Goal: Task Accomplishment & Management: Manage account settings

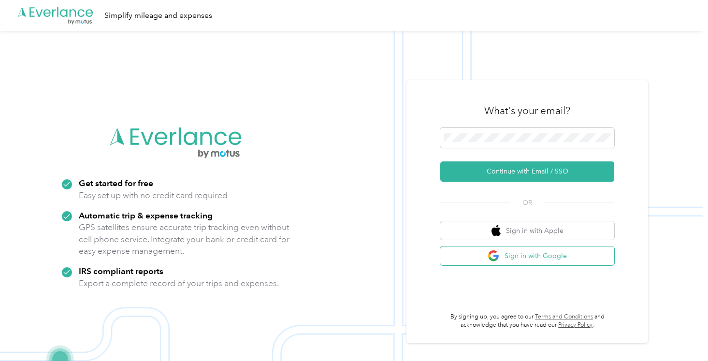
click at [571, 255] on button "Sign in with Google" at bounding box center [527, 256] width 174 height 19
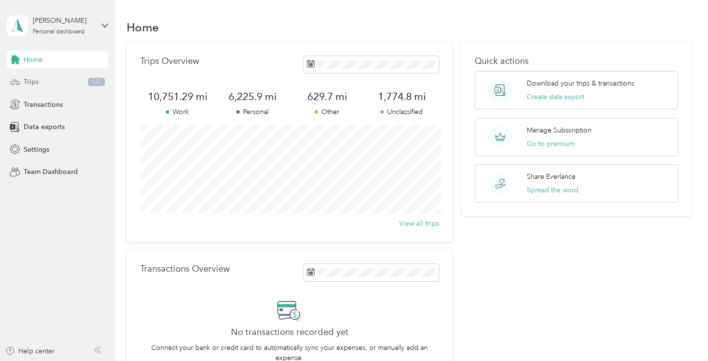
click at [31, 86] on span "Trips" at bounding box center [31, 82] width 15 height 10
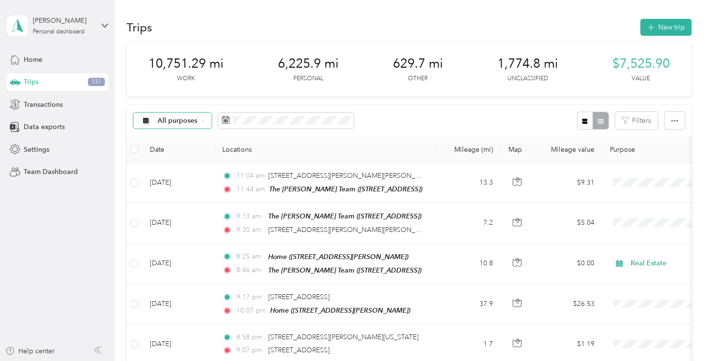
click at [204, 118] on div "All purposes" at bounding box center [172, 121] width 78 height 16
click at [175, 189] on span "Personal" at bounding box center [186, 189] width 57 height 10
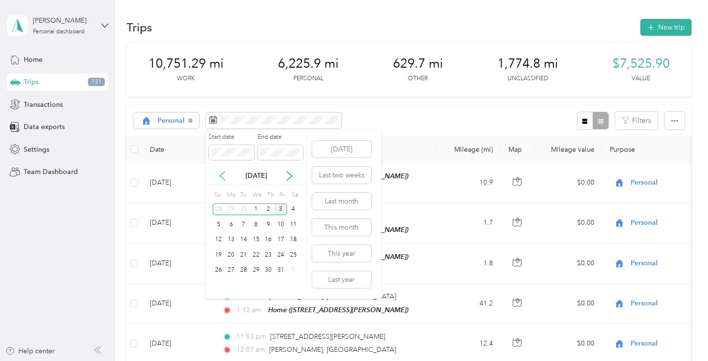
click at [221, 172] on icon at bounding box center [223, 176] width 10 height 10
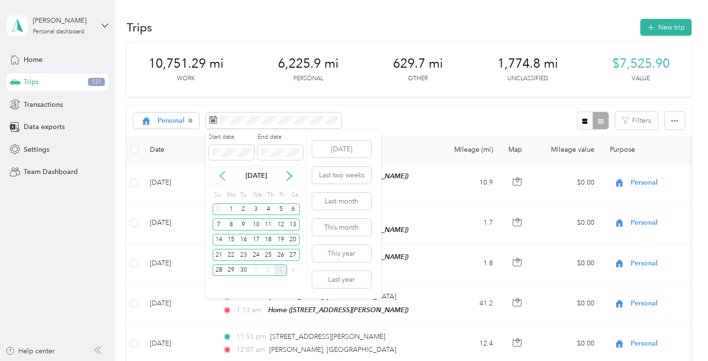
click at [223, 174] on icon at bounding box center [223, 176] width 10 height 10
click at [221, 175] on icon at bounding box center [222, 176] width 5 height 9
click at [243, 207] on div "1" at bounding box center [243, 210] width 13 height 12
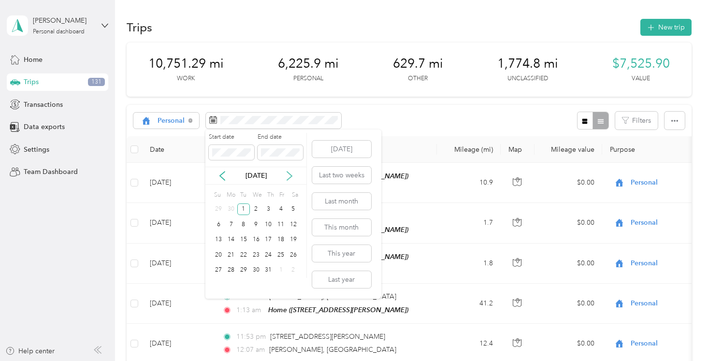
click at [292, 180] on icon at bounding box center [290, 176] width 10 height 10
click at [290, 173] on icon at bounding box center [290, 176] width 10 height 10
click at [281, 211] on div "3" at bounding box center [281, 210] width 13 height 12
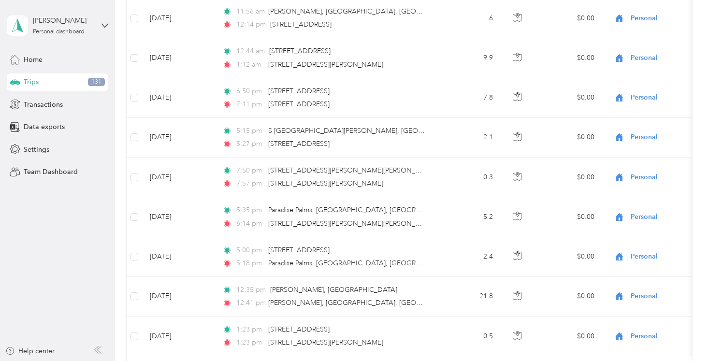
scroll to position [964, 0]
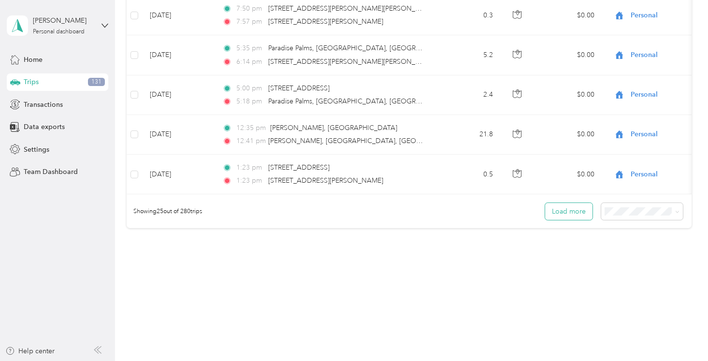
click at [575, 212] on button "Load more" at bounding box center [568, 211] width 47 height 17
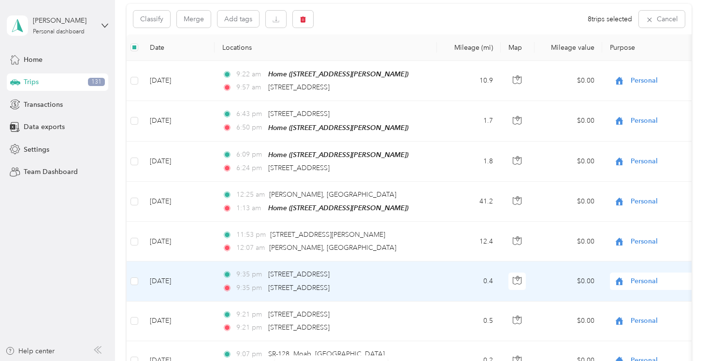
scroll to position [0, 0]
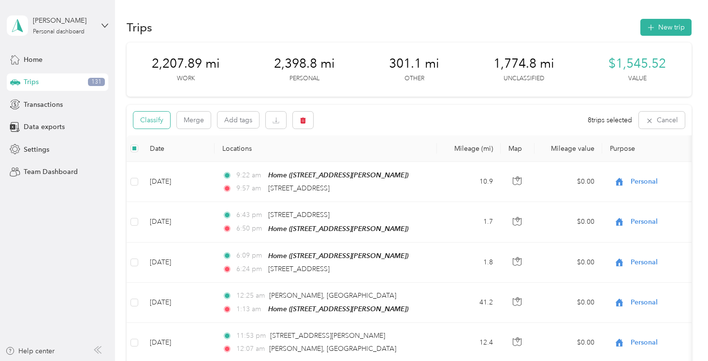
click at [159, 120] on button "Classify" at bounding box center [151, 120] width 37 height 17
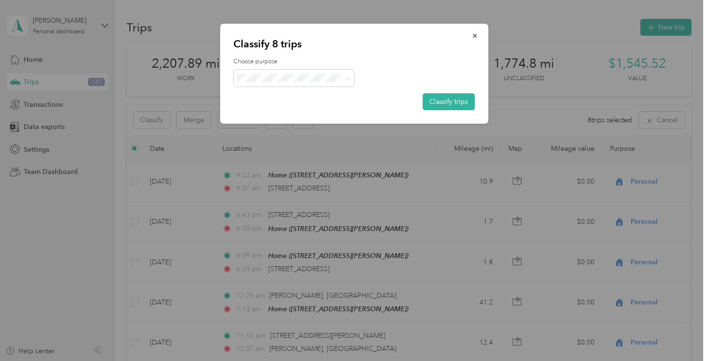
click at [290, 93] on span "Work" at bounding box center [303, 96] width 90 height 10
click at [422, 102] on div "Choose purpose Classify trips" at bounding box center [353, 84] width 241 height 53
click at [433, 102] on button "Classify trips" at bounding box center [448, 101] width 52 height 17
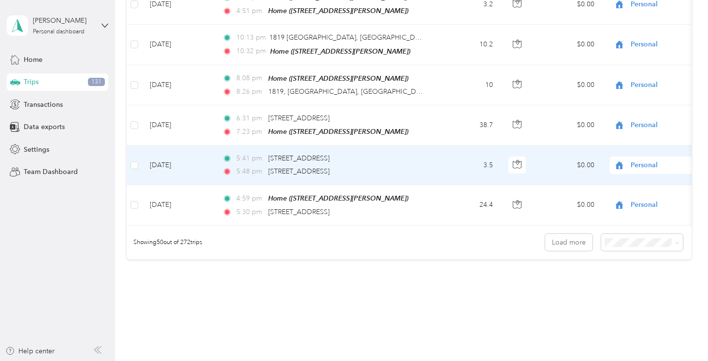
scroll to position [1938, 0]
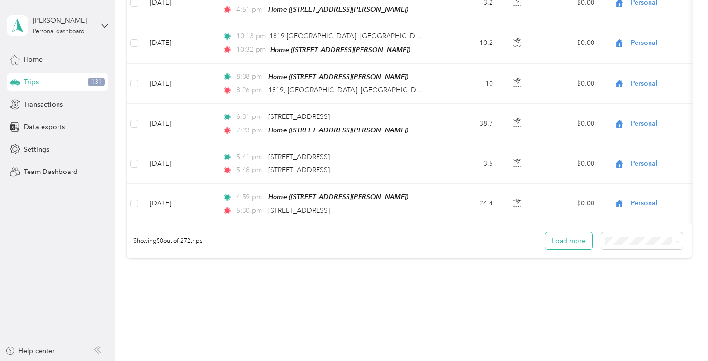
click at [562, 235] on button "Load more" at bounding box center [568, 241] width 47 height 17
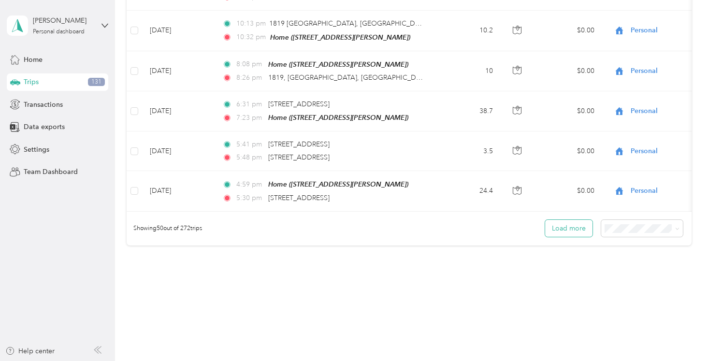
scroll to position [1954, 0]
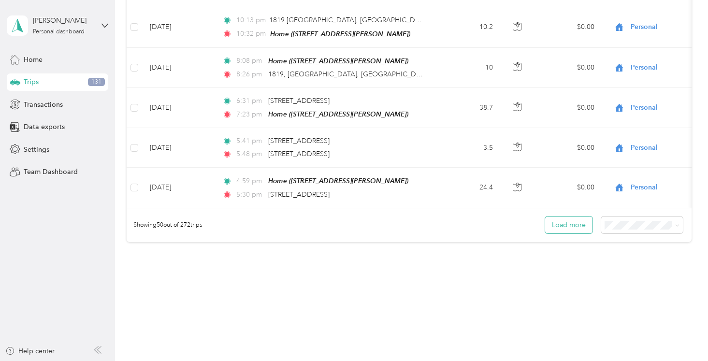
click at [568, 219] on button "Load more" at bounding box center [568, 225] width 47 height 17
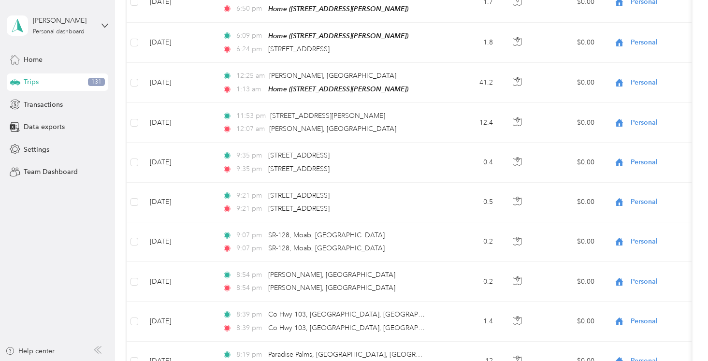
scroll to position [0, 0]
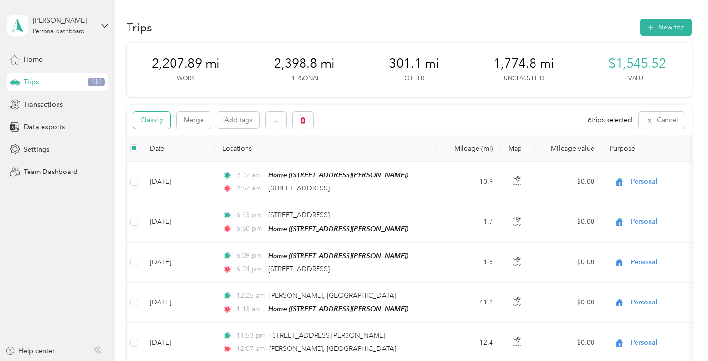
click at [158, 120] on button "Classify" at bounding box center [151, 120] width 37 height 17
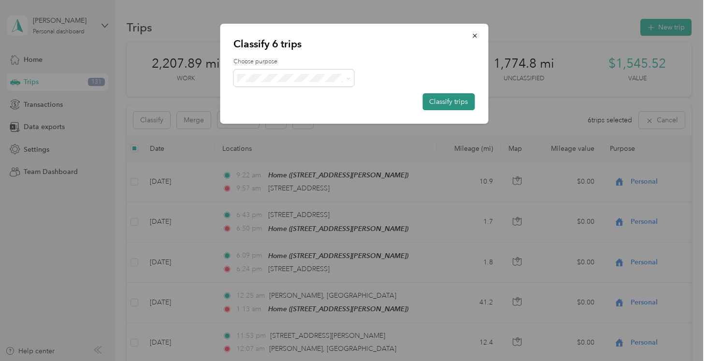
click at [453, 93] on button "Classify trips" at bounding box center [448, 101] width 52 height 17
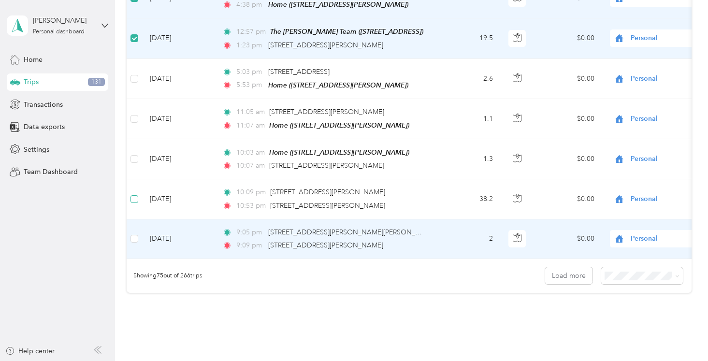
scroll to position [2904, 0]
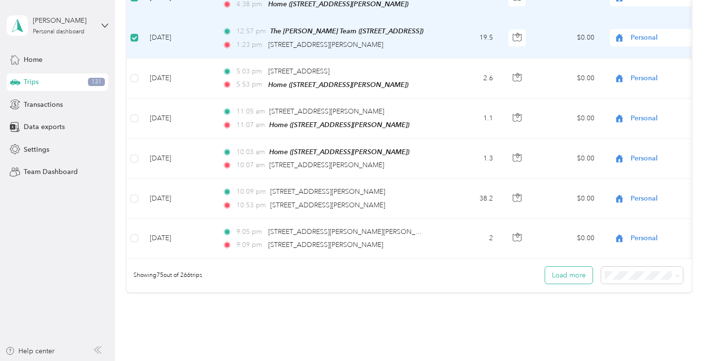
click at [565, 267] on button "Load more" at bounding box center [568, 275] width 47 height 17
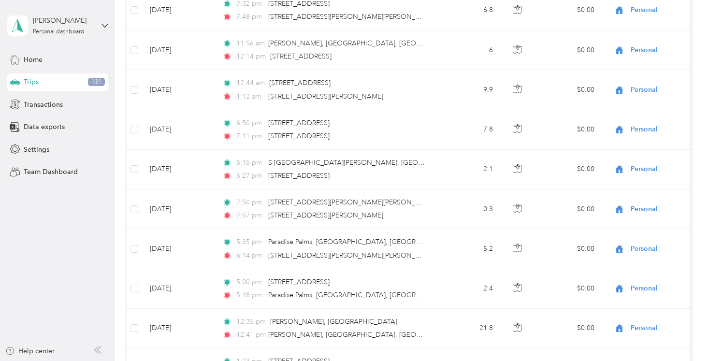
scroll to position [0, 0]
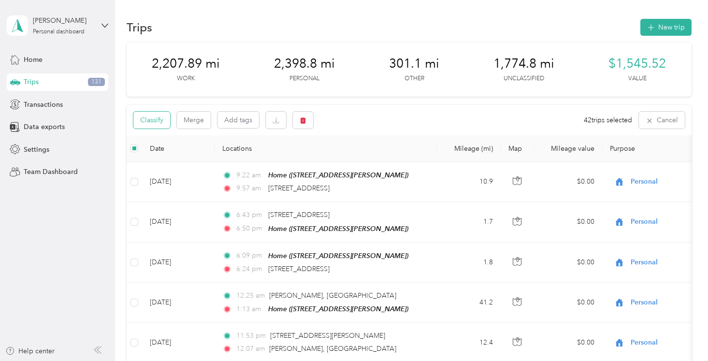
click at [162, 117] on button "Classify" at bounding box center [151, 120] width 37 height 17
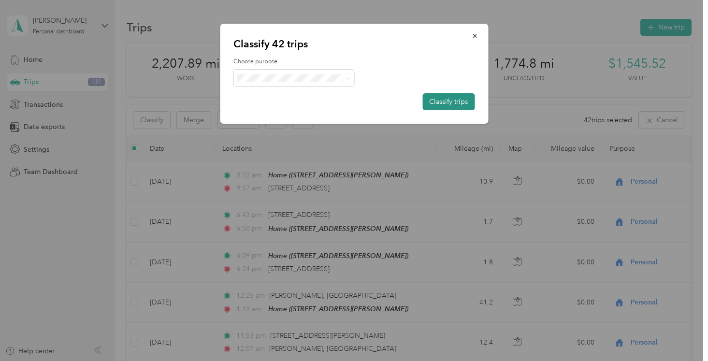
click at [452, 102] on button "Classify trips" at bounding box center [448, 101] width 52 height 17
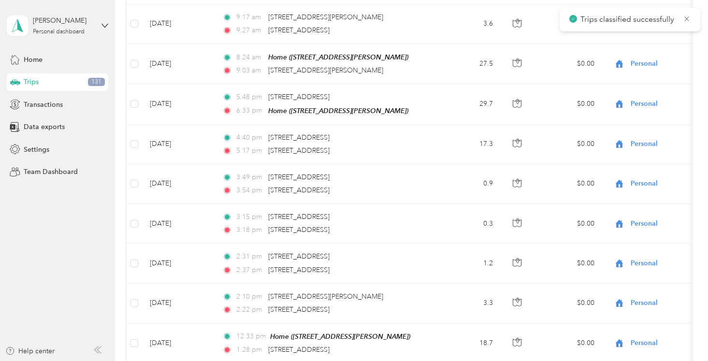
scroll to position [3957, 0]
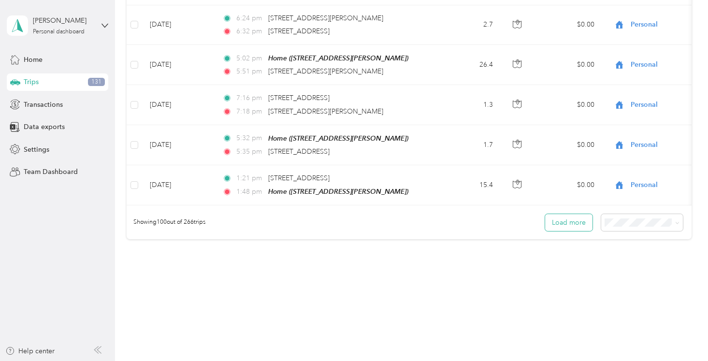
click at [586, 214] on button "Load more" at bounding box center [568, 222] width 47 height 17
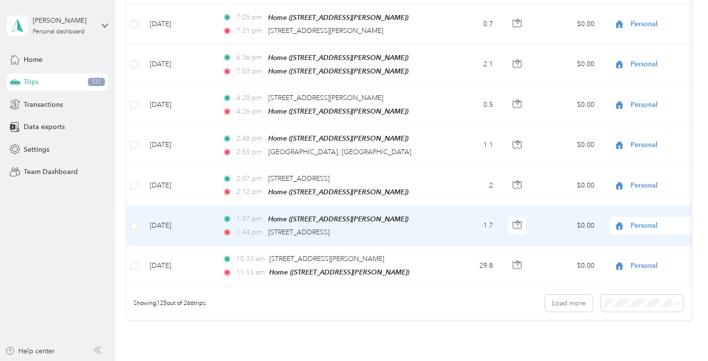
scroll to position [4881, 0]
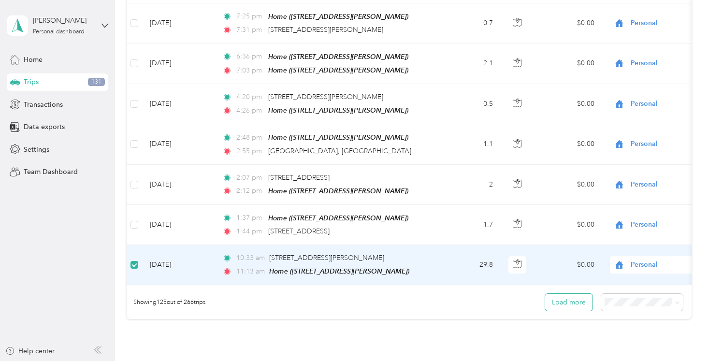
click at [581, 294] on button "Load more" at bounding box center [568, 302] width 47 height 17
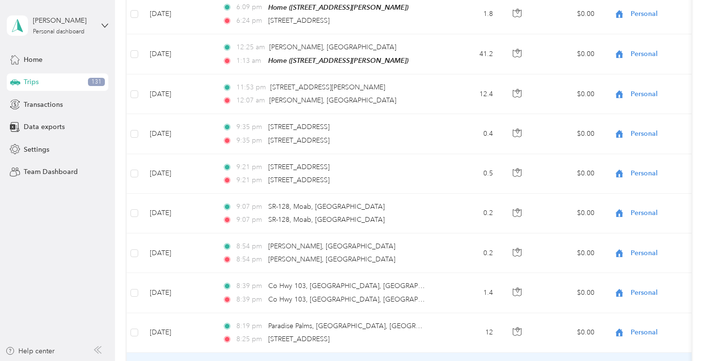
scroll to position [0, 0]
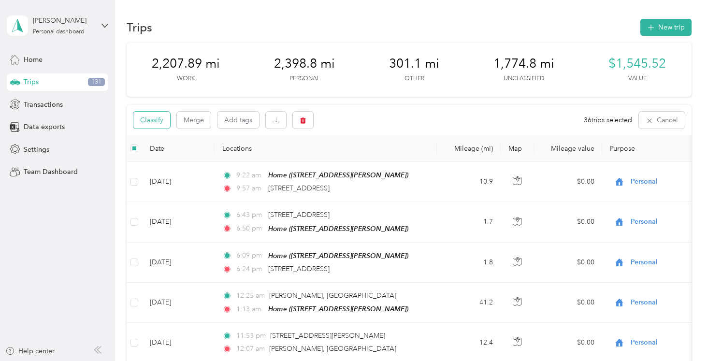
click at [159, 117] on button "Classify" at bounding box center [151, 120] width 37 height 17
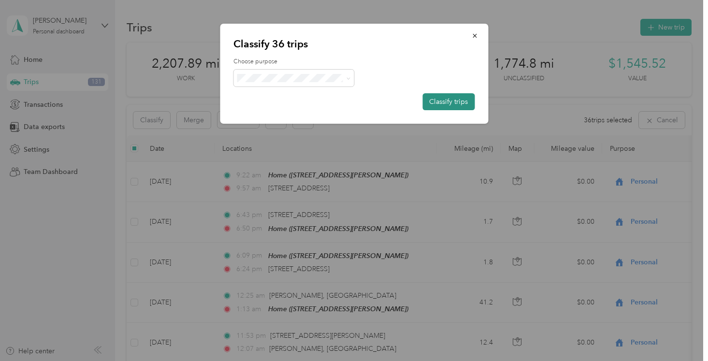
click at [435, 102] on button "Classify trips" at bounding box center [448, 101] width 52 height 17
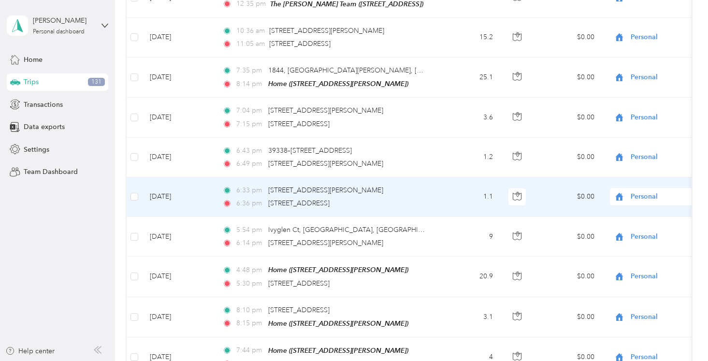
scroll to position [5953, 0]
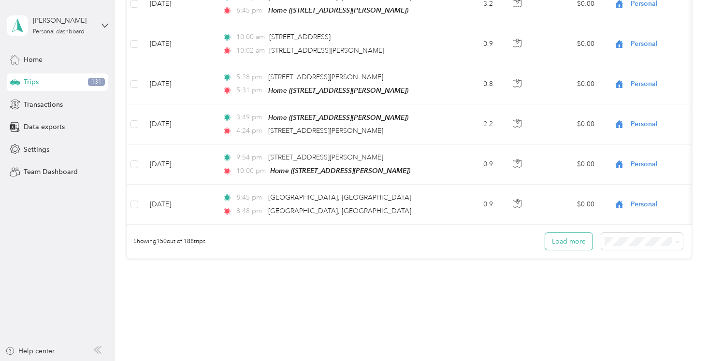
click at [578, 233] on button "Load more" at bounding box center [568, 241] width 47 height 17
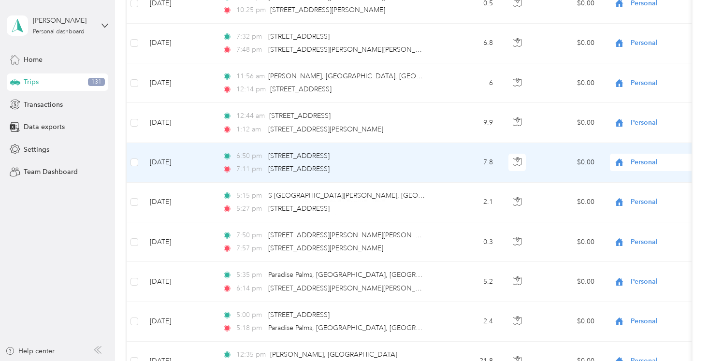
scroll to position [0, 0]
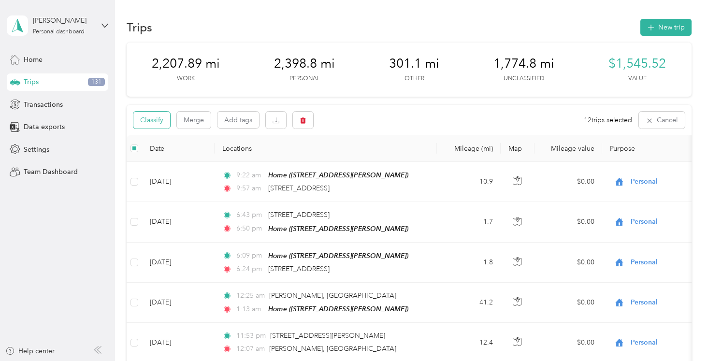
click at [154, 116] on button "Classify" at bounding box center [151, 120] width 37 height 17
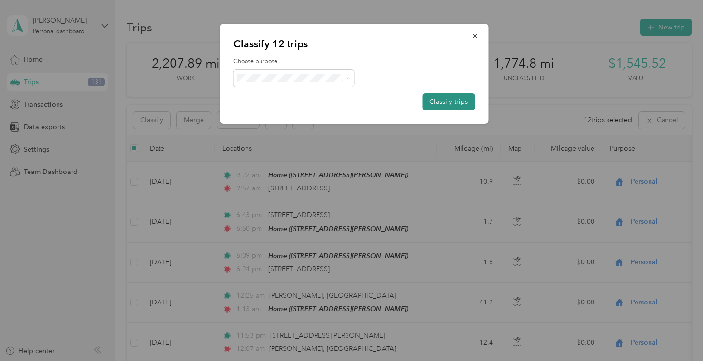
click at [433, 99] on button "Classify trips" at bounding box center [448, 101] width 52 height 17
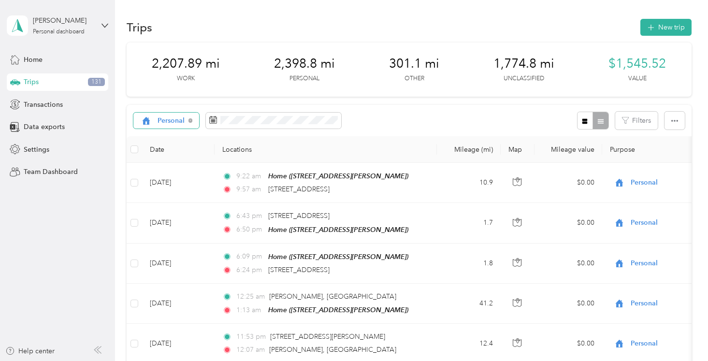
click at [180, 122] on span "Personal" at bounding box center [172, 120] width 28 height 7
click at [189, 155] on span "Unclassified" at bounding box center [186, 152] width 57 height 10
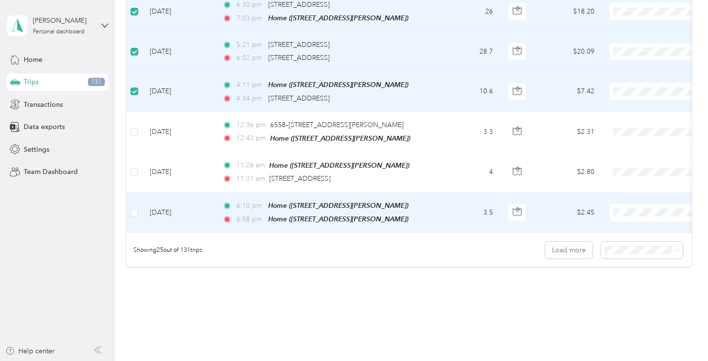
scroll to position [935, 0]
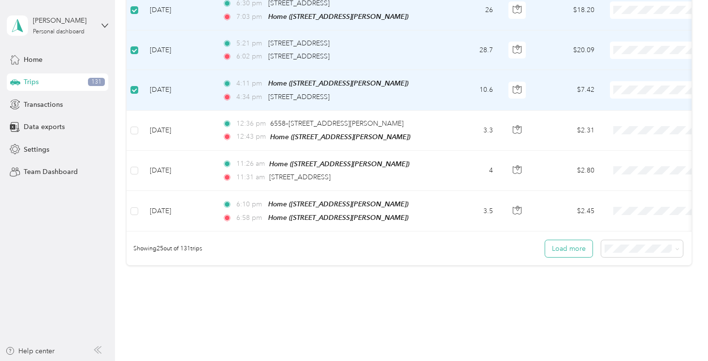
click at [563, 240] on button "Load more" at bounding box center [568, 248] width 47 height 17
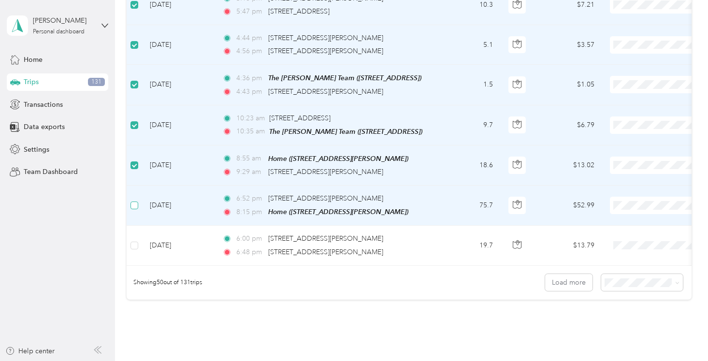
scroll to position [1905, 0]
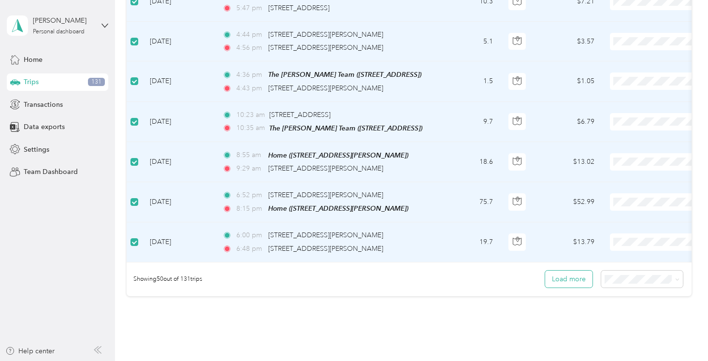
click at [567, 276] on button "Load more" at bounding box center [568, 279] width 47 height 17
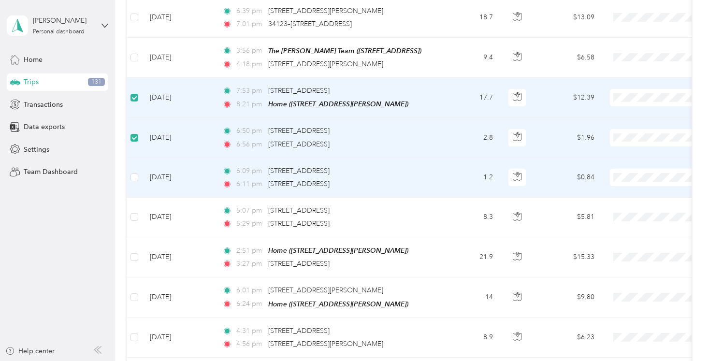
scroll to position [2330, 0]
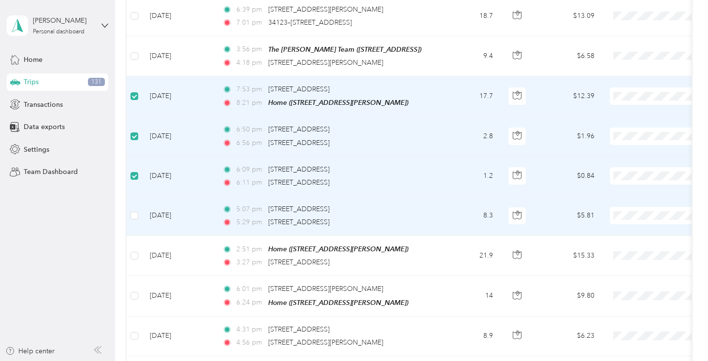
click at [138, 205] on td at bounding box center [134, 216] width 15 height 40
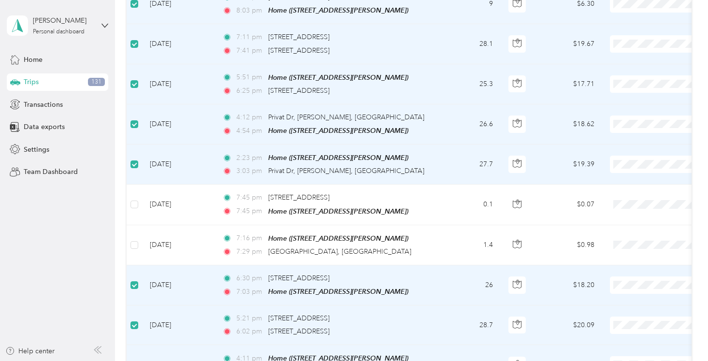
scroll to position [0, 0]
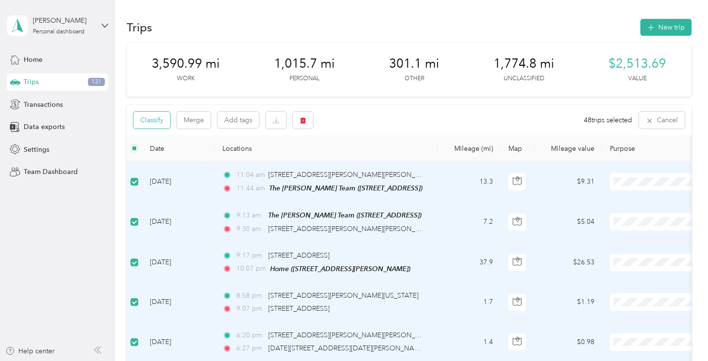
click at [162, 120] on button "Classify" at bounding box center [151, 120] width 37 height 17
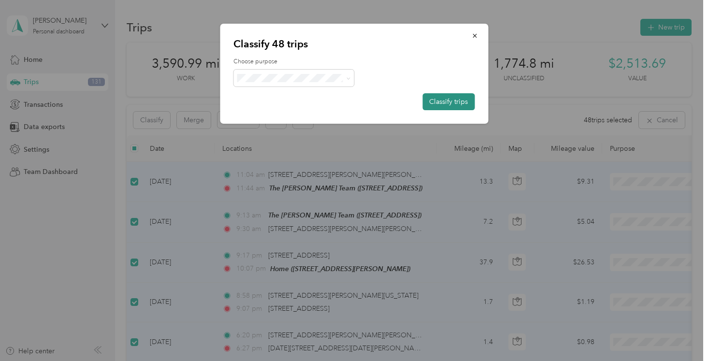
click at [440, 98] on button "Classify trips" at bounding box center [448, 101] width 52 height 17
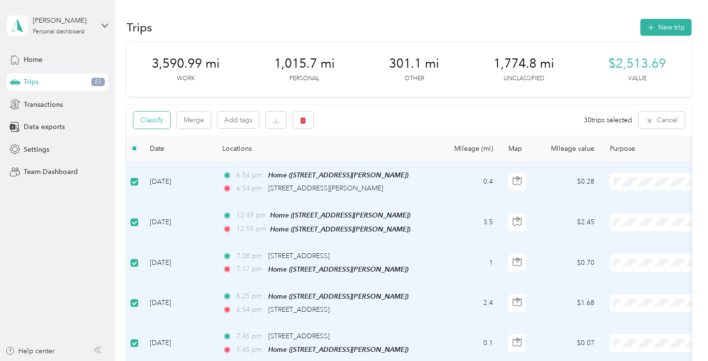
click at [160, 120] on button "Classify" at bounding box center [151, 120] width 37 height 17
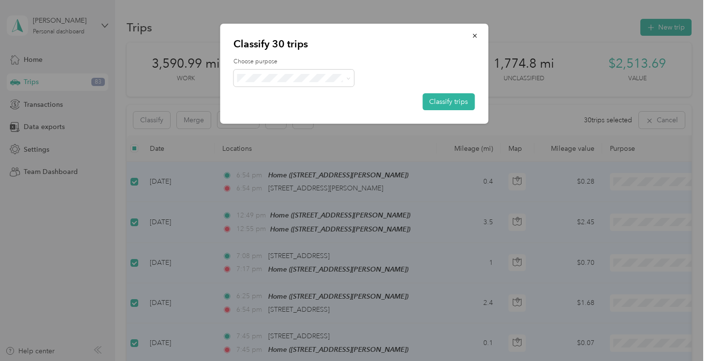
click at [279, 114] on span "Personal" at bounding box center [303, 113] width 90 height 10
click at [451, 103] on button "Classify trips" at bounding box center [448, 101] width 52 height 17
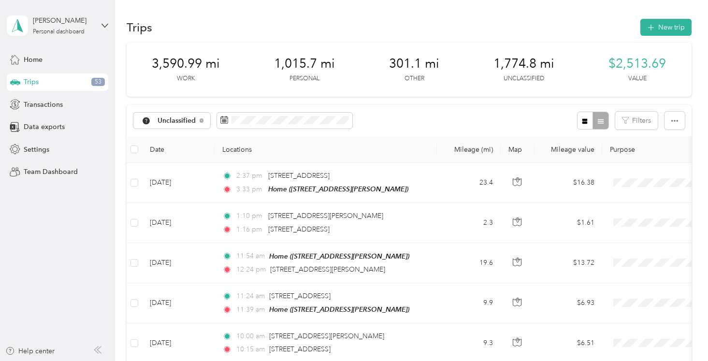
click at [426, 108] on div "Unclassified Filters" at bounding box center [409, 120] width 565 height 31
